Goal: Task Accomplishment & Management: Complete application form

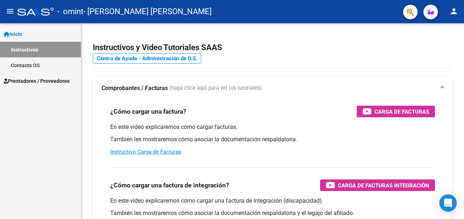
click at [41, 77] on span "Prestadores / Proveedores" at bounding box center [37, 81] width 66 height 8
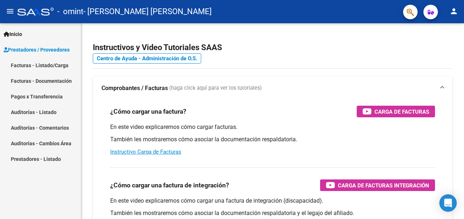
click at [48, 66] on link "Facturas - Listado/Carga" at bounding box center [40, 65] width 81 height 16
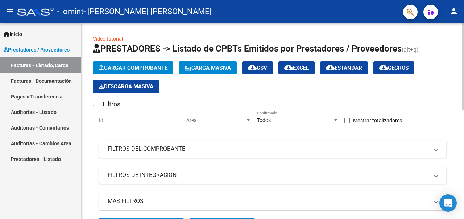
click at [119, 66] on span "Cargar Comprobante" at bounding box center [133, 68] width 69 height 7
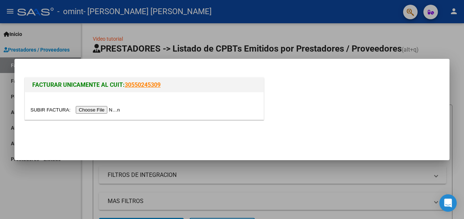
click at [111, 109] on input "file" at bounding box center [76, 110] width 92 height 8
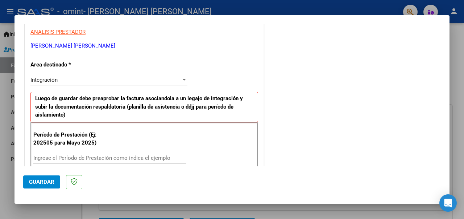
scroll to position [145, 0]
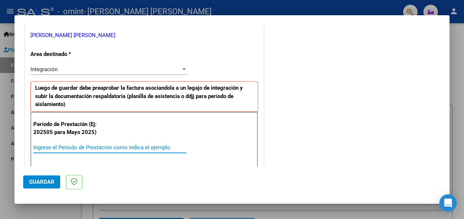
click at [74, 144] on input "Ingrese el Período de Prestación como indica el ejemplo" at bounding box center [109, 147] width 153 height 7
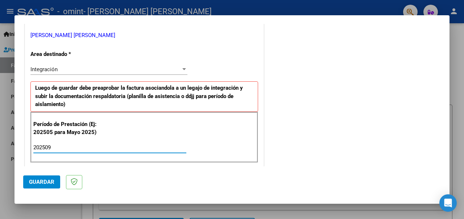
type input "202509"
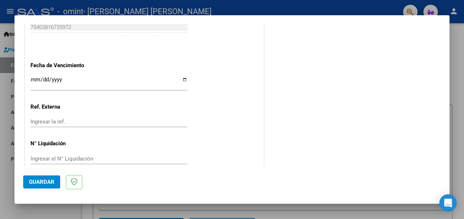
scroll to position [511, 0]
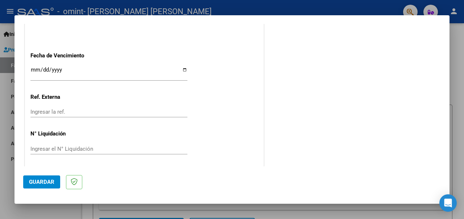
click at [36, 179] on span "Guardar" at bounding box center [41, 182] width 25 height 7
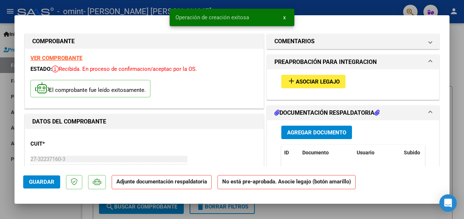
click at [300, 84] on span "Asociar Legajo" at bounding box center [318, 81] width 44 height 7
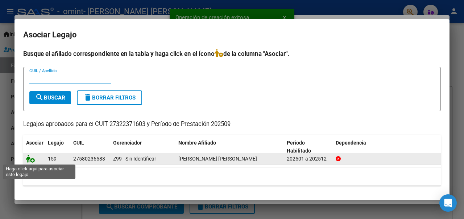
click at [30, 159] on icon at bounding box center [30, 159] width 9 height 8
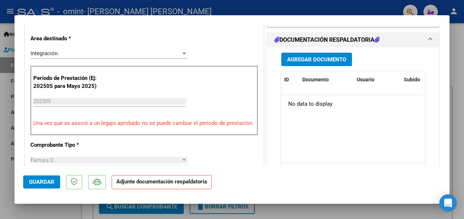
scroll to position [187, 0]
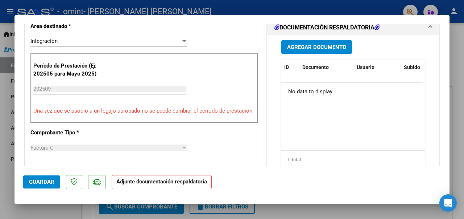
click at [316, 45] on span "Agregar Documento" at bounding box center [316, 47] width 59 height 7
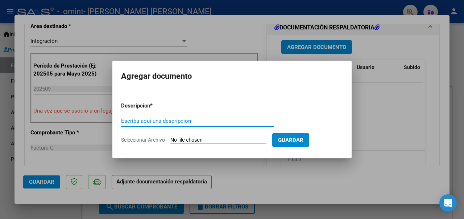
click at [187, 120] on input "Escriba aquí una descripcion" at bounding box center [197, 121] width 153 height 7
type input "Planilla de asistencia"
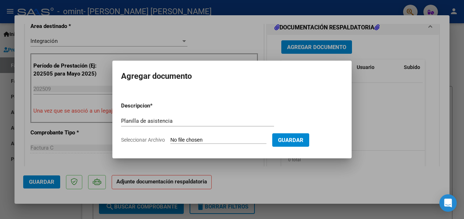
click at [185, 138] on input "Seleccionar Archivo" at bounding box center [219, 140] width 96 height 7
type input "C:\fakepath\Planilla de asistencia septiembre 2025.pdf"
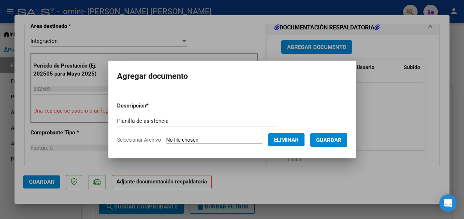
click at [342, 142] on span "Guardar" at bounding box center [328, 140] width 25 height 7
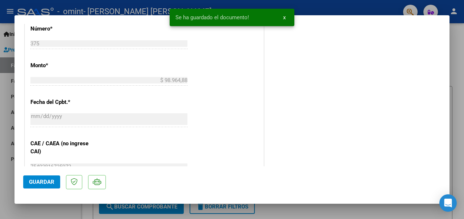
scroll to position [405, 0]
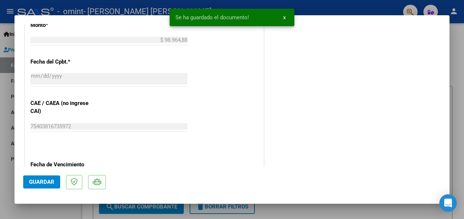
click at [40, 184] on span "Guardar" at bounding box center [41, 182] width 25 height 7
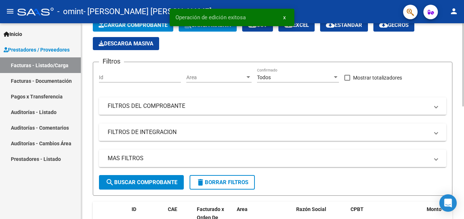
scroll to position [181, 0]
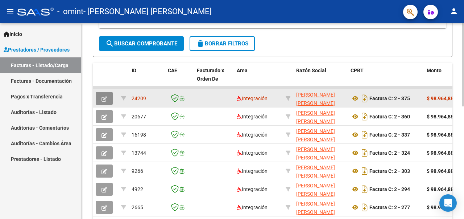
click at [107, 96] on button "button" at bounding box center [104, 98] width 17 height 13
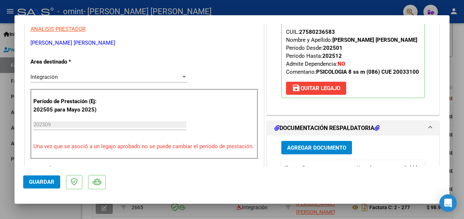
scroll to position [0, 0]
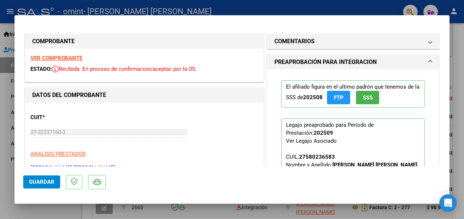
type input "$ 0,00"
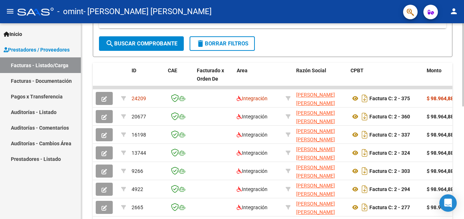
scroll to position [181, 0]
